Goal: Information Seeking & Learning: Learn about a topic

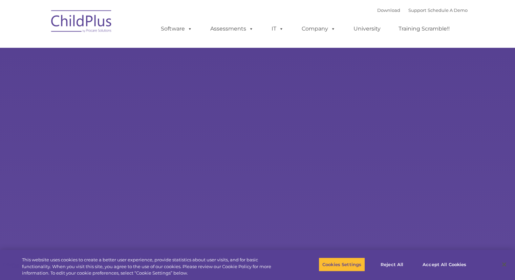
select select "MEDIUM"
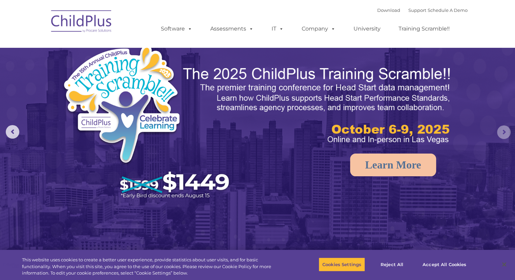
click at [506, 129] on rs-arrow at bounding box center [504, 132] width 14 height 14
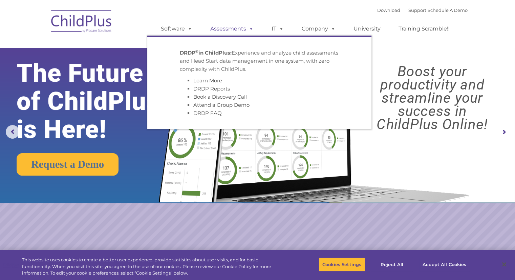
click at [232, 31] on link "Assessments" at bounding box center [232, 29] width 57 height 14
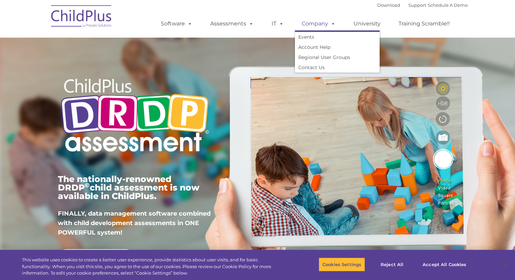
click at [316, 21] on link "Company" at bounding box center [318, 24] width 47 height 14
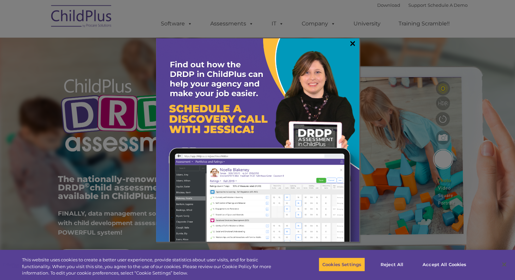
click at [352, 42] on link "×" at bounding box center [353, 43] width 8 height 7
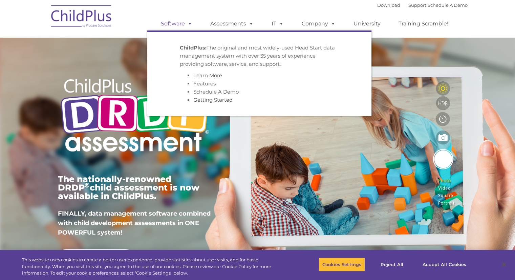
click at [175, 27] on link "Software" at bounding box center [176, 24] width 45 height 14
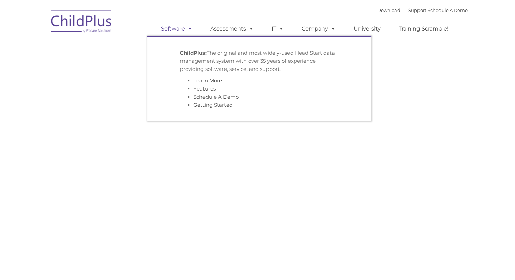
type input ""
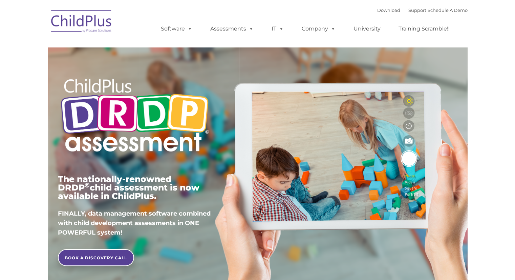
type input ""
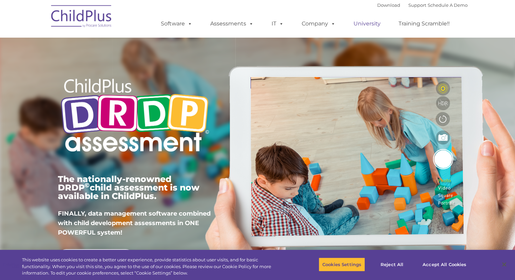
click at [367, 27] on link "University" at bounding box center [367, 24] width 41 height 14
click at [419, 26] on link "Training Scramble!!" at bounding box center [424, 24] width 65 height 14
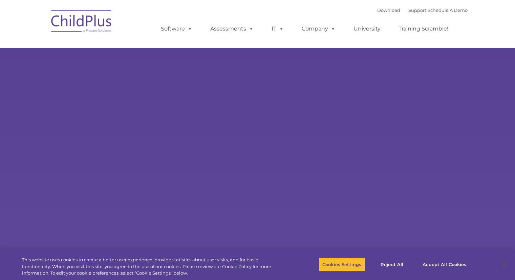
type input ""
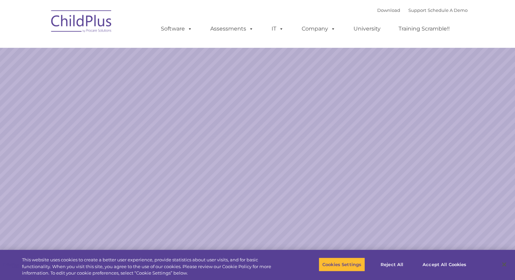
select select "MEDIUM"
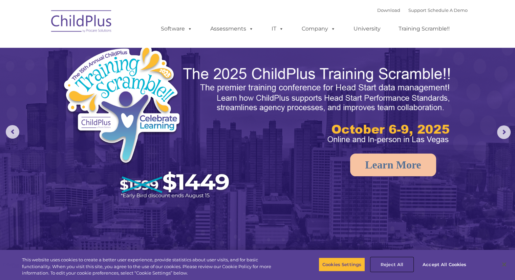
click at [400, 265] on button "Reject All" at bounding box center [392, 264] width 42 height 14
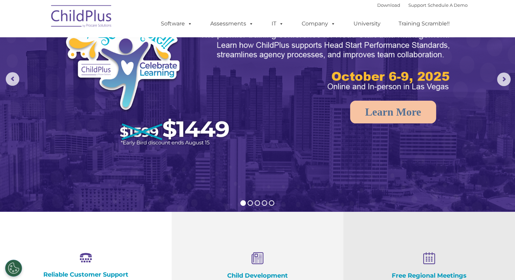
scroll to position [68, 0]
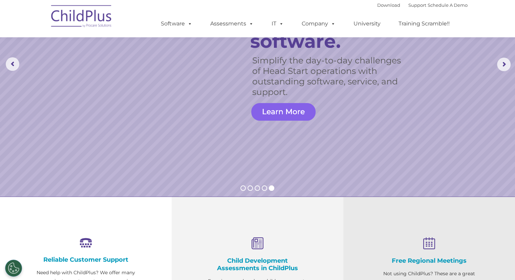
click at [305, 112] on link "Learn More" at bounding box center [283, 112] width 64 height 18
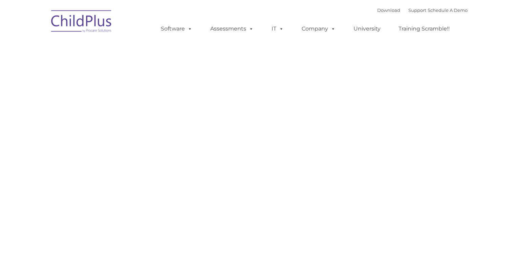
type input ""
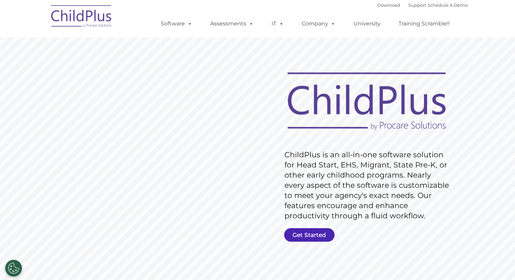
click at [311, 236] on link "Get Started" at bounding box center [309, 235] width 50 height 14
